Goal: Book appointment/travel/reservation

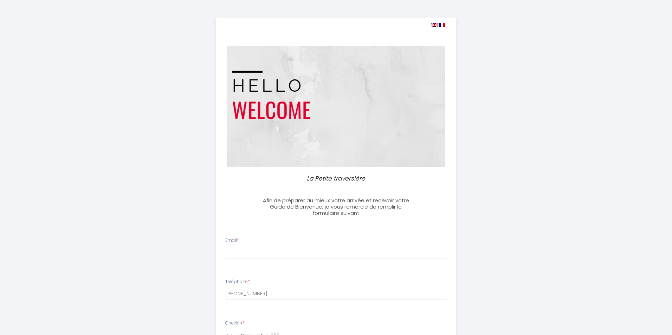
select select
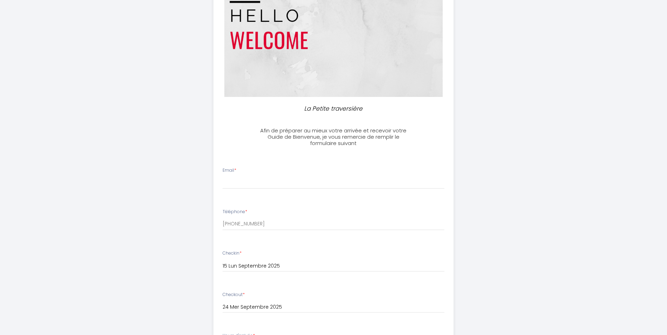
scroll to position [70, 0]
click at [294, 182] on input "Email *" at bounding box center [333, 182] width 222 height 13
type input "[EMAIL_ADDRESS][DOMAIN_NAME]"
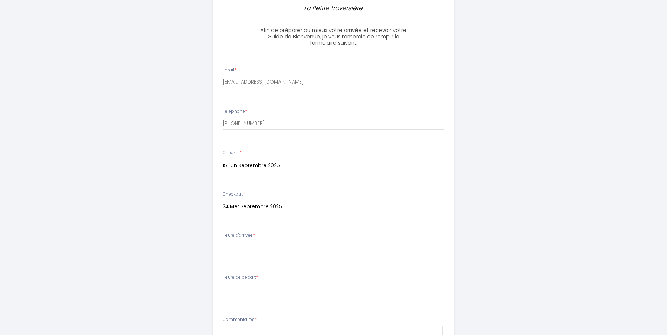
scroll to position [211, 0]
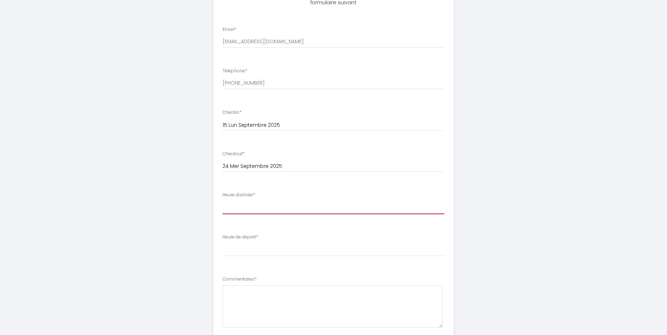
click at [271, 208] on select "16:00 16:30 17:00 17:30 18:00 18:30 19:00 19:30 20:00 20:30 21:00 21:30 22:00 2…" at bounding box center [333, 207] width 222 height 13
select select "16:00"
click at [222, 201] on select "16:00 16:30 17:00 17:30 18:00 18:30 19:00 19:30 20:00 20:30 21:00 21:30 22:00 2…" at bounding box center [333, 207] width 222 height 13
click at [294, 246] on select "00:00 00:30 01:00 01:30 02:00 02:30 03:00 03:30 04:00 04:30 05:00 05:30 06:00 0…" at bounding box center [333, 249] width 222 height 13
select select "08:00"
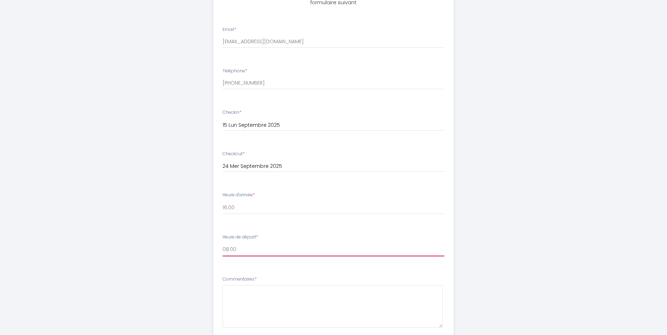
click at [222, 243] on select "00:00 00:30 01:00 01:30 02:00 02:30 03:00 03:30 04:00 04:30 05:00 05:30 06:00 0…" at bounding box center [333, 249] width 222 height 13
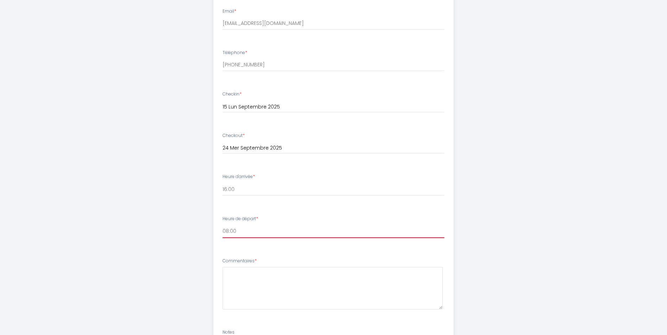
scroll to position [246, 0]
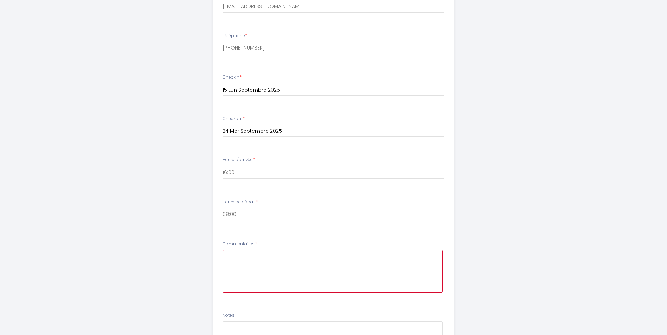
click at [264, 254] on textarea at bounding box center [332, 271] width 220 height 43
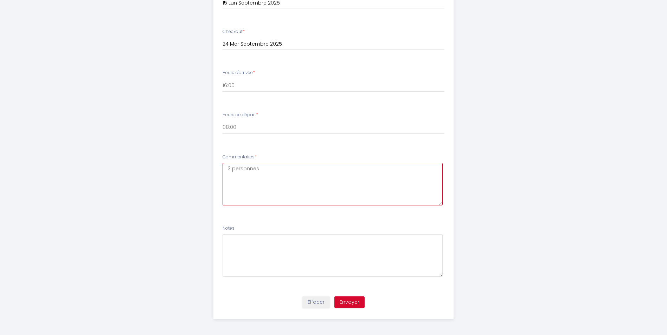
scroll to position [335, 0]
type textarea "3 personnes"
click at [350, 304] on button "Envoyer" at bounding box center [349, 301] width 30 height 12
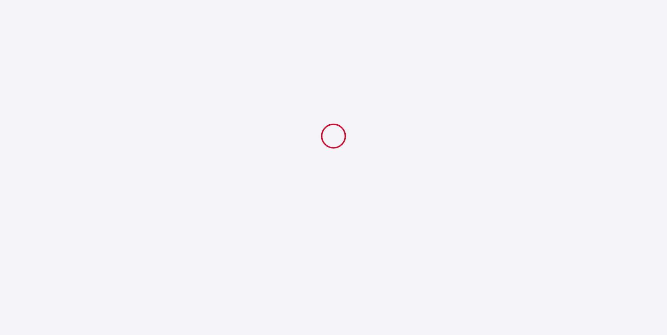
scroll to position [0, 0]
select select "08:00"
